Goal: Task Accomplishment & Management: Use online tool/utility

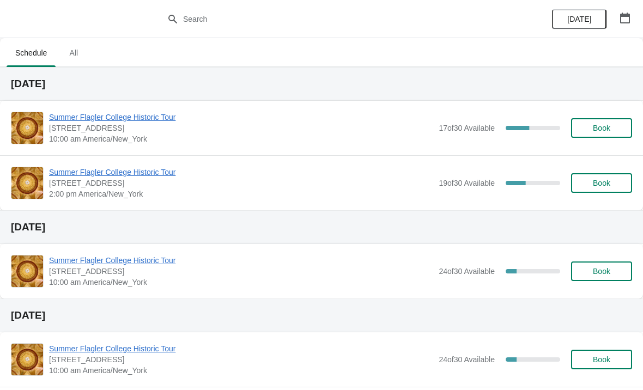
click at [612, 119] on button "Book" at bounding box center [601, 128] width 61 height 20
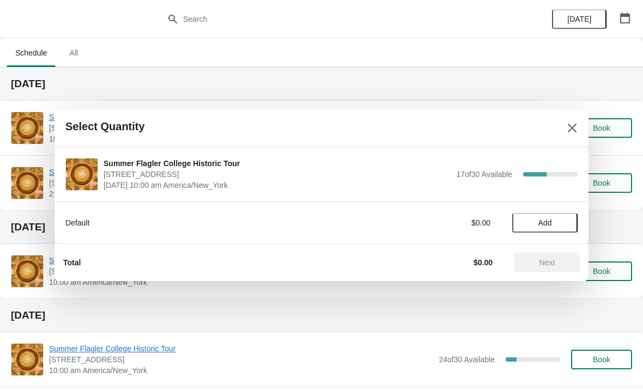
click at [550, 203] on div "Default $0.00 Add" at bounding box center [321, 217] width 513 height 31
click at [558, 220] on span "Add" at bounding box center [545, 223] width 46 height 9
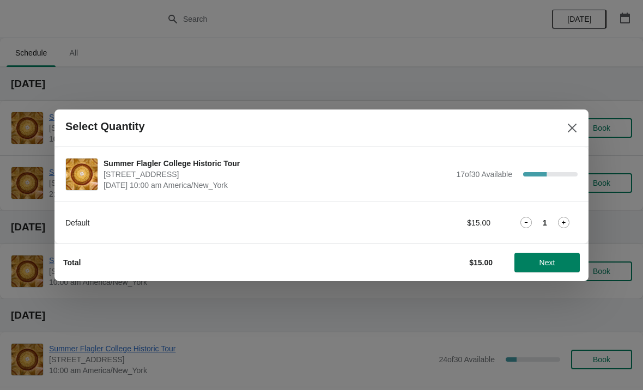
click at [568, 219] on icon at bounding box center [563, 222] width 11 height 11
click at [549, 260] on span "Next" at bounding box center [548, 262] width 16 height 9
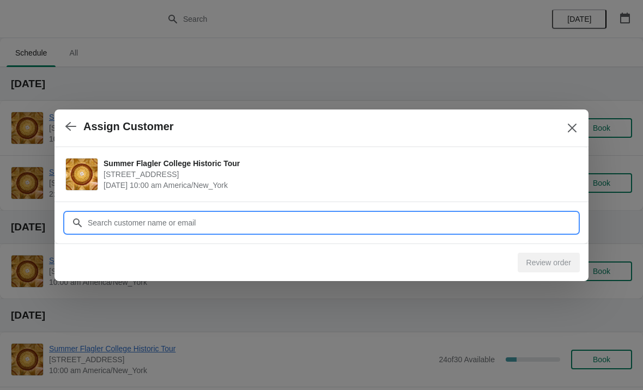
click at [114, 215] on input "Customer" at bounding box center [332, 223] width 491 height 20
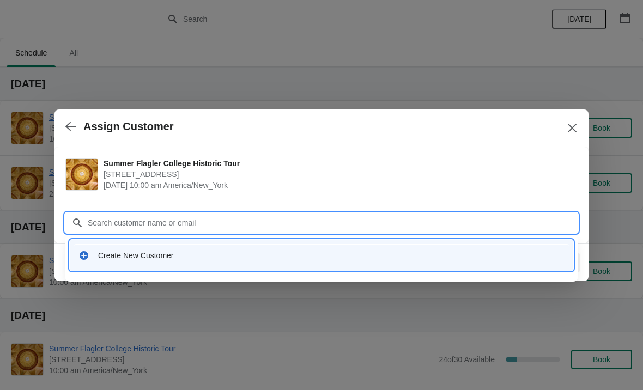
click at [148, 277] on div "Create New Customer" at bounding box center [321, 259] width 513 height 46
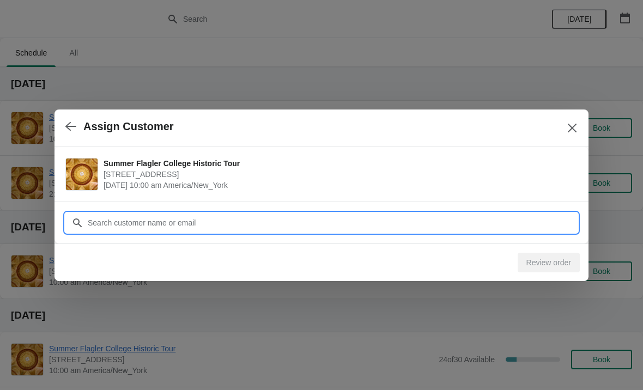
click at [137, 219] on input "Customer" at bounding box center [332, 223] width 491 height 20
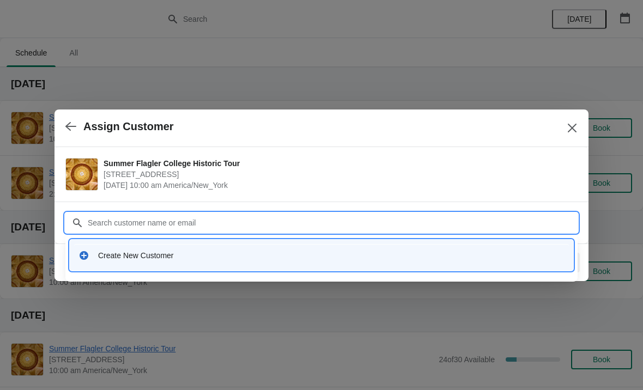
click at [130, 263] on div "Create New Customer" at bounding box center [321, 255] width 495 height 22
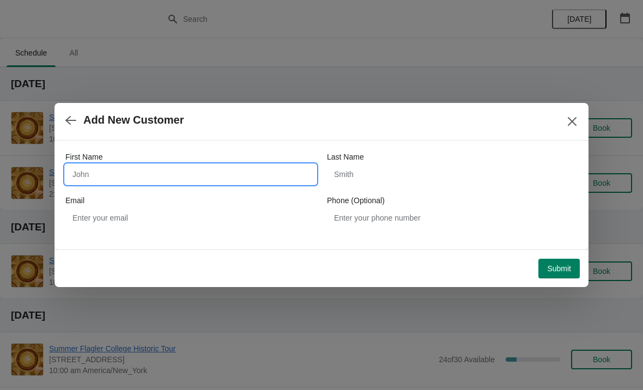
click at [146, 166] on input "First Name" at bounding box center [190, 175] width 251 height 20
type input "Sharon"
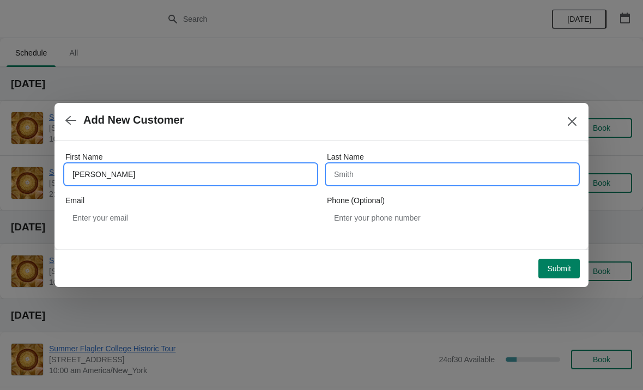
click at [401, 168] on input "Last Name" at bounding box center [452, 175] width 251 height 20
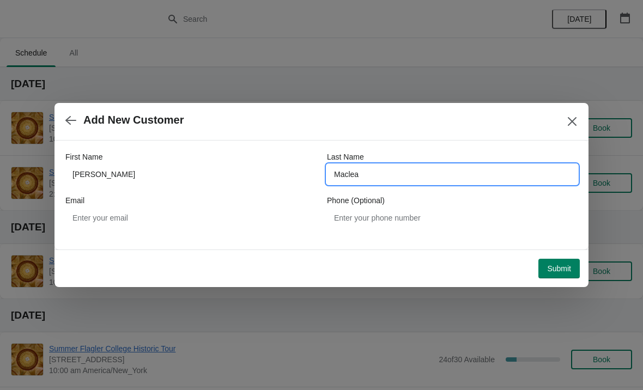
type input "Maclean"
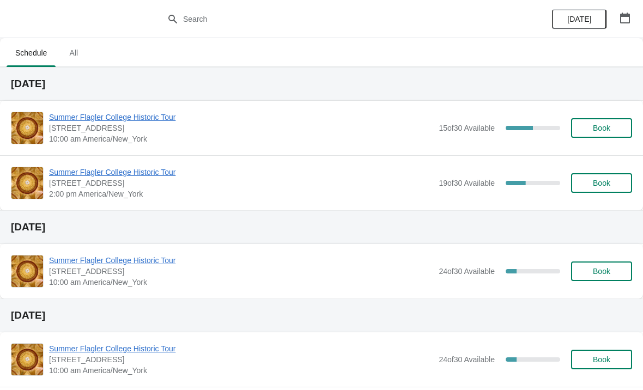
click at [75, 130] on span "[STREET_ADDRESS]" at bounding box center [241, 128] width 384 height 11
click at [65, 116] on span "Summer Flagler College Historic Tour" at bounding box center [241, 117] width 384 height 11
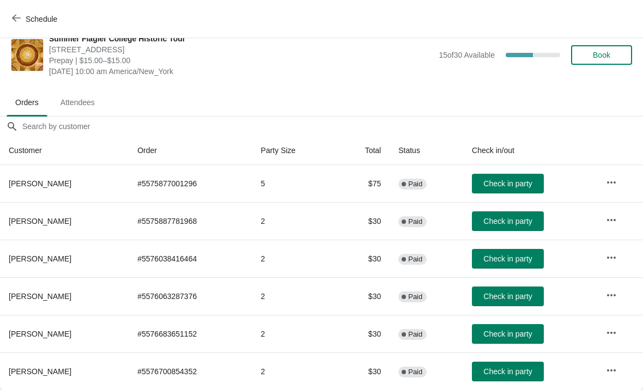
scroll to position [16, 0]
click at [509, 375] on span "Check in party" at bounding box center [508, 372] width 49 height 9
